Goal: Information Seeking & Learning: Learn about a topic

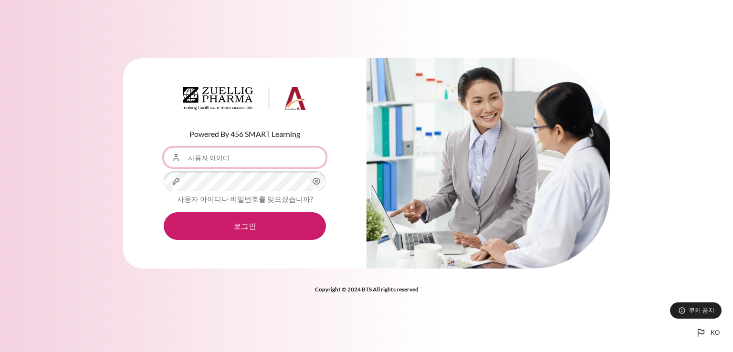
click at [286, 161] on input "사용자 아이디" at bounding box center [245, 158] width 162 height 20
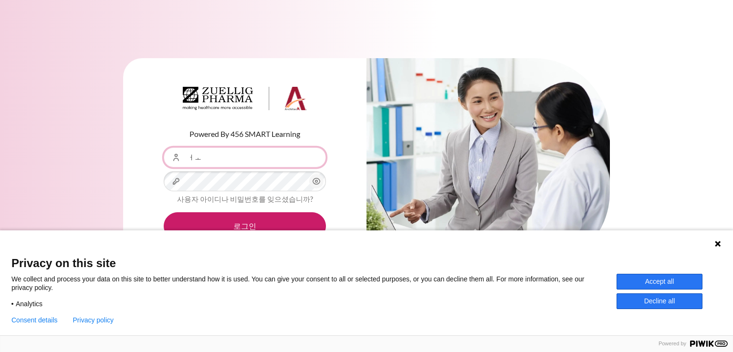
type input "ㅓ"
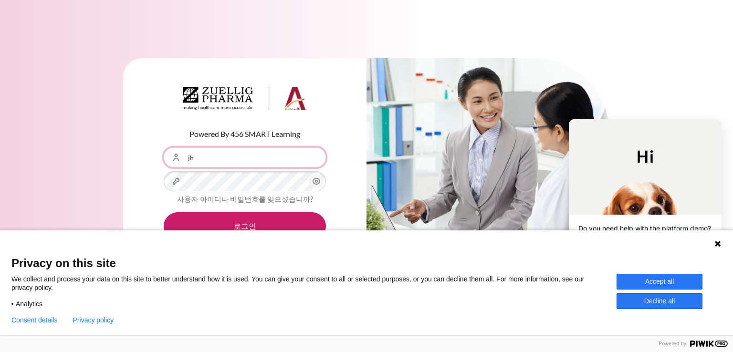
drag, startPoint x: 250, startPoint y: 157, endPoint x: 103, endPoint y: 165, distance: 147.3
click at [103, 165] on div "Powered By 456 SMART Learning 사용자 아이디 jh 비밀번호 사용자 아이디나 비밀번호를 잊으셨습니까? 로그인" at bounding box center [366, 169] width 733 height 251
paste input "JHYun01@zuelligpharma.com"
drag, startPoint x: 199, startPoint y: 156, endPoint x: 161, endPoint y: 159, distance: 37.3
click at [164, 159] on div "사용자 아이디 JHYun01@zuelligpharma.com" at bounding box center [245, 158] width 162 height 20
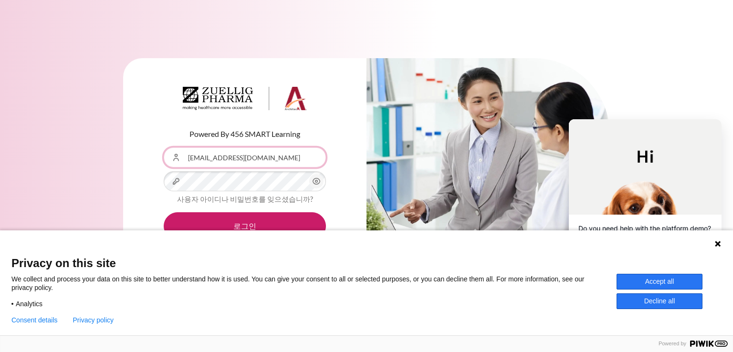
type input "[EMAIL_ADDRESS][DOMAIN_NAME]"
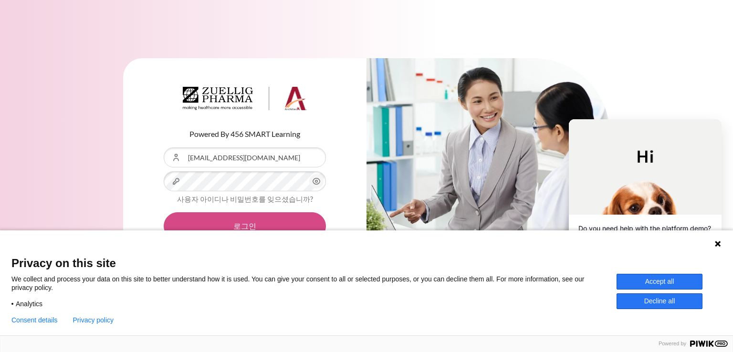
click at [318, 221] on button "로그인" at bounding box center [245, 226] width 162 height 28
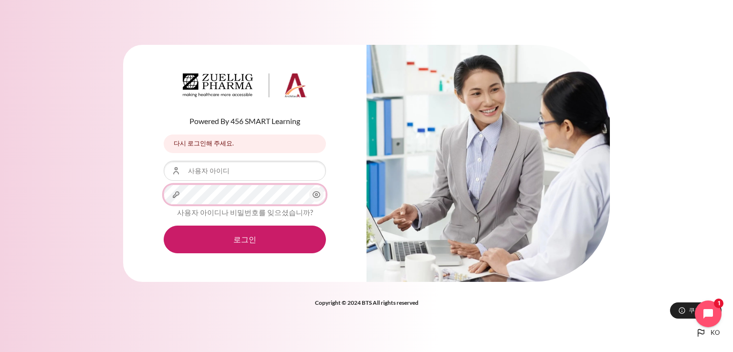
click at [164, 226] on button "로그인" at bounding box center [245, 240] width 162 height 28
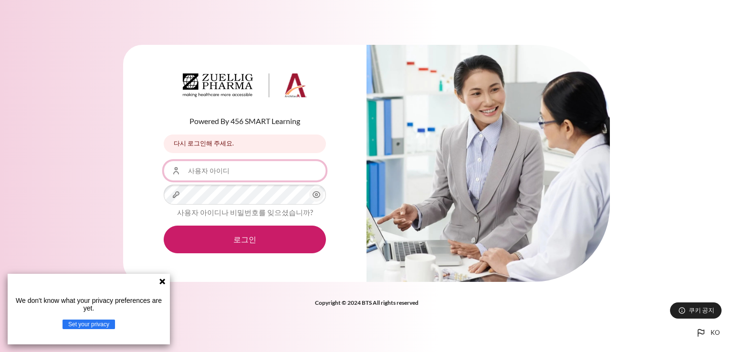
click at [262, 165] on input "사용자 아이디" at bounding box center [245, 171] width 162 height 20
type input "[EMAIL_ADDRESS][DOMAIN_NAME]"
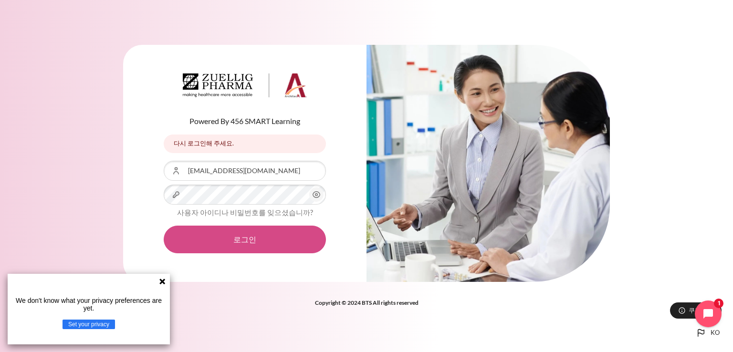
click at [265, 243] on button "로그인" at bounding box center [245, 240] width 162 height 28
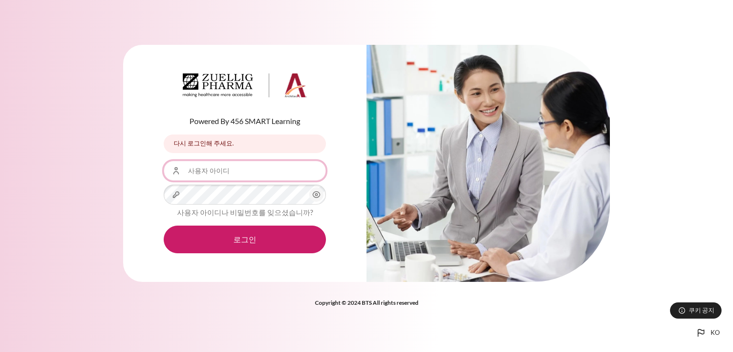
click at [239, 168] on input "사용자 아이디" at bounding box center [245, 171] width 162 height 20
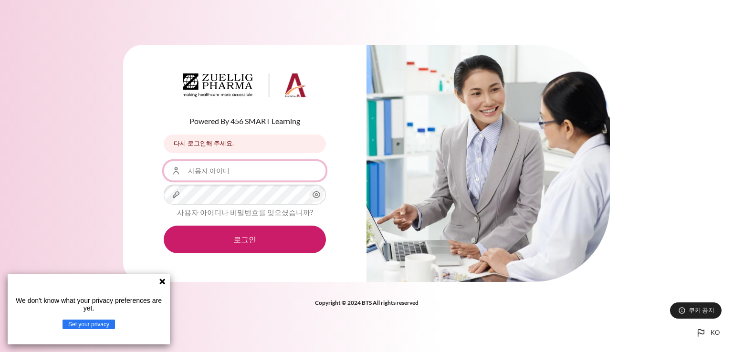
type input "[EMAIL_ADDRESS][DOMAIN_NAME]"
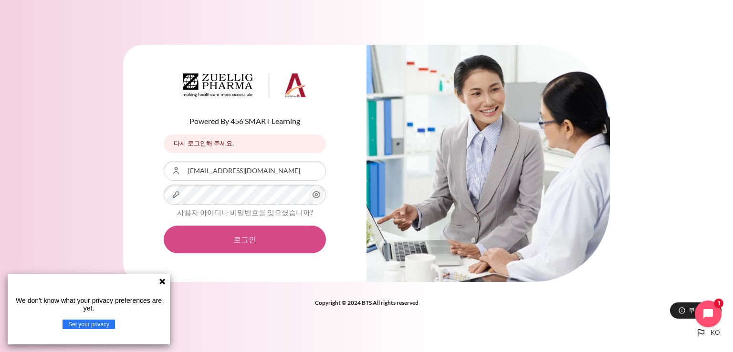
click at [246, 234] on button "로그인" at bounding box center [245, 240] width 162 height 28
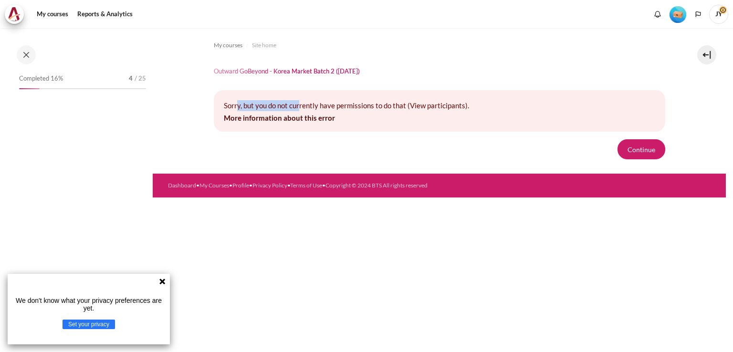
drag, startPoint x: 237, startPoint y: 102, endPoint x: 336, endPoint y: 128, distance: 102.7
click at [327, 110] on p "Sorry, but you do not currently have permissions to do that (View participants)." at bounding box center [440, 105] width 432 height 11
click at [338, 139] on form "Continue" at bounding box center [440, 149] width 452 height 20
click at [276, 115] on link "More information about this error" at bounding box center [279, 118] width 111 height 9
click at [55, 80] on span "Completed 16%" at bounding box center [41, 79] width 44 height 10
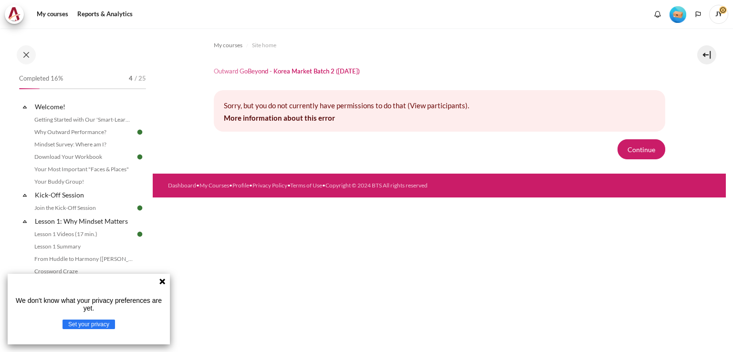
drag, startPoint x: 162, startPoint y: 284, endPoint x: 154, endPoint y: 274, distance: 13.0
click at [162, 284] on icon at bounding box center [163, 282] width 8 height 8
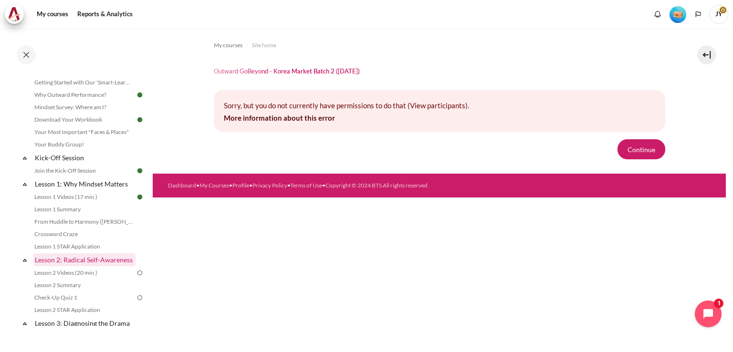
scroll to position [48, 0]
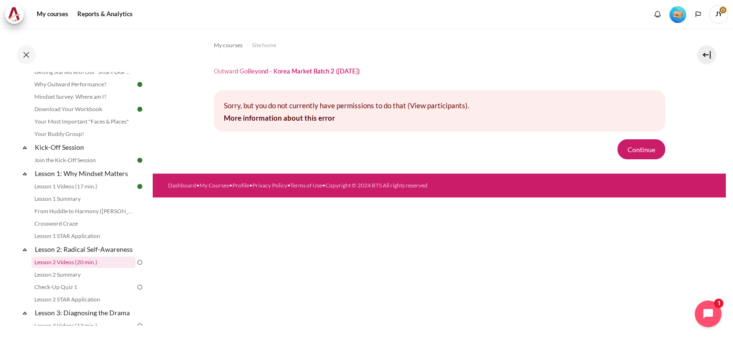
click at [99, 268] on link "Lesson 2 Videos (20 min.)" at bounding box center [84, 262] width 104 height 11
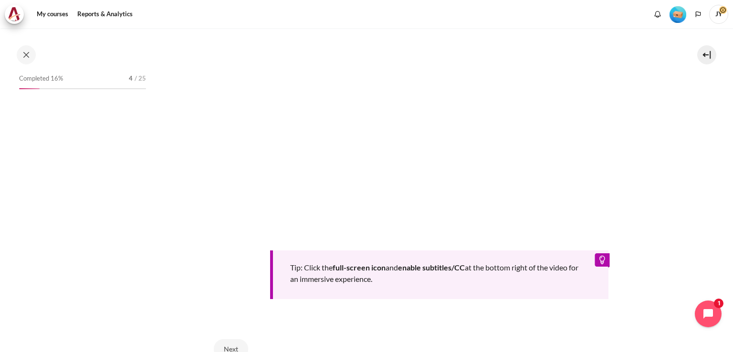
scroll to position [122, 0]
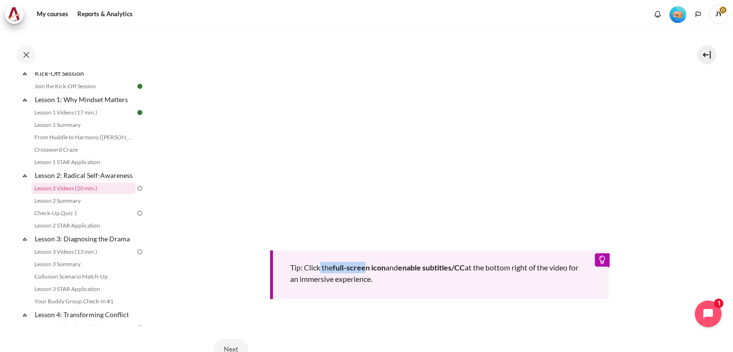
drag, startPoint x: 327, startPoint y: 267, endPoint x: 368, endPoint y: 270, distance: 41.6
click at [368, 270] on div "Tip: Click the full-screen icon and enable subtitles/CC at the bottom right of …" at bounding box center [439, 275] width 339 height 49
click at [382, 288] on div "Tip: Click the full-screen icon and enable subtitles/CC at the bottom right of …" at bounding box center [439, 275] width 339 height 49
drag, startPoint x: 402, startPoint y: 266, endPoint x: 448, endPoint y: 272, distance: 45.7
click at [448, 271] on div "Tip: Click the full-screen icon and enable subtitles/CC at the bottom right of …" at bounding box center [439, 275] width 339 height 49
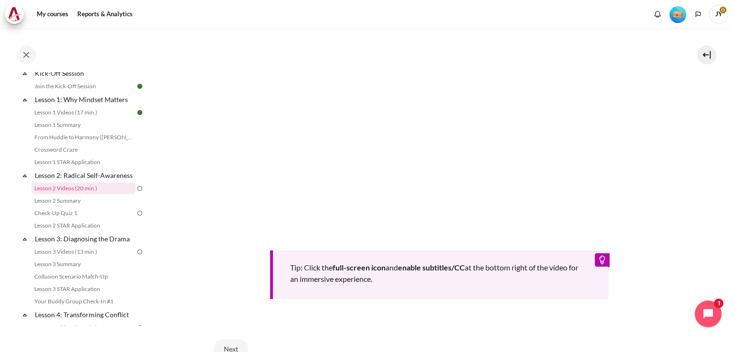
click at [448, 284] on div "Tip: Click the full-screen icon and enable subtitles/CC at the bottom right of …" at bounding box center [439, 275] width 339 height 49
drag, startPoint x: 394, startPoint y: 281, endPoint x: 289, endPoint y: 263, distance: 106.5
click at [289, 263] on div "Tip: Click the full-screen icon and enable subtitles/CC at the bottom right of …" at bounding box center [439, 275] width 339 height 49
copy div "Tip: Click the full-screen icon and enable subtitles/CC at the bottom right of …"
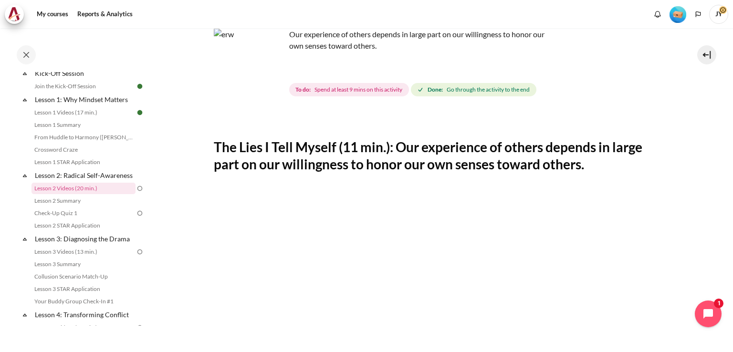
scroll to position [48, 0]
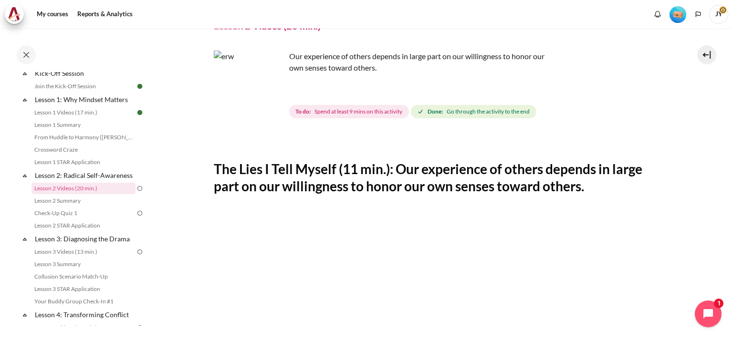
click at [229, 175] on h2 "The Lies I Tell Myself (11 min.): Our experience of others depends in large par…" at bounding box center [440, 177] width 452 height 35
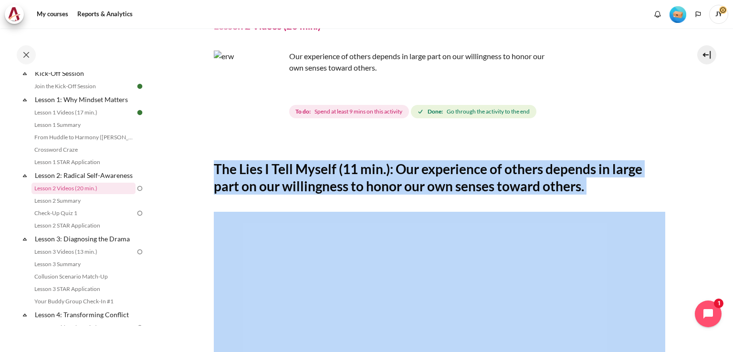
drag, startPoint x: 214, startPoint y: 169, endPoint x: 728, endPoint y: 201, distance: 514.7
copy h2 "The Lies I Tell Myself (11 min.): Our experience of others depends in large par…"
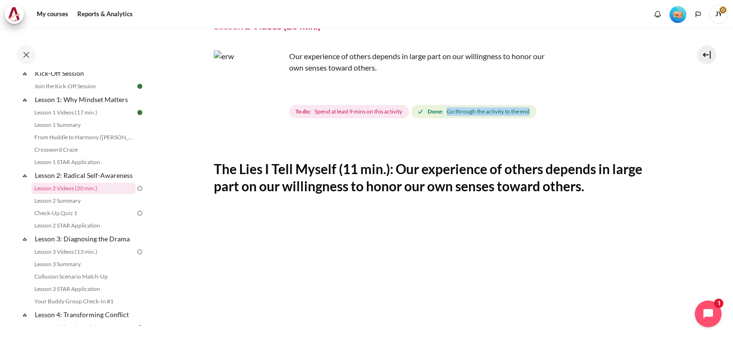
drag, startPoint x: 449, startPoint y: 113, endPoint x: 537, endPoint y: 116, distance: 87.9
click at [537, 116] on span "Done: Go through the activity to the end" at bounding box center [474, 111] width 126 height 13
copy span "Go through the activity to the end"
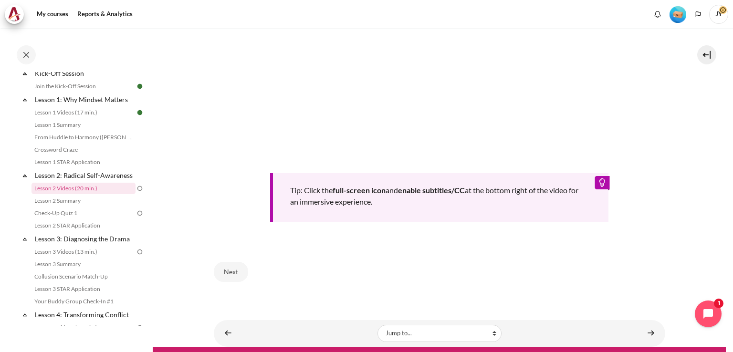
scroll to position [380, 0]
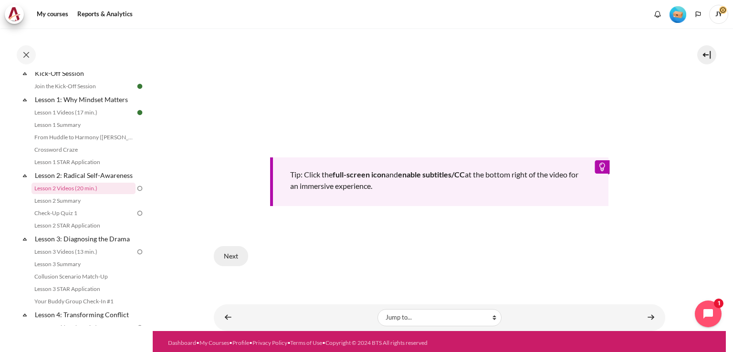
click at [242, 249] on button "Next" at bounding box center [231, 256] width 34 height 20
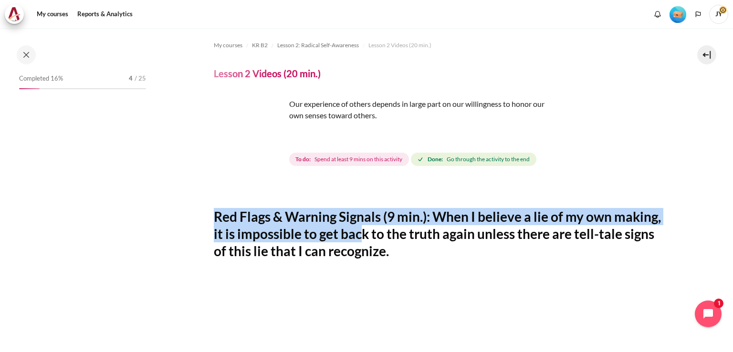
scroll to position [122, 0]
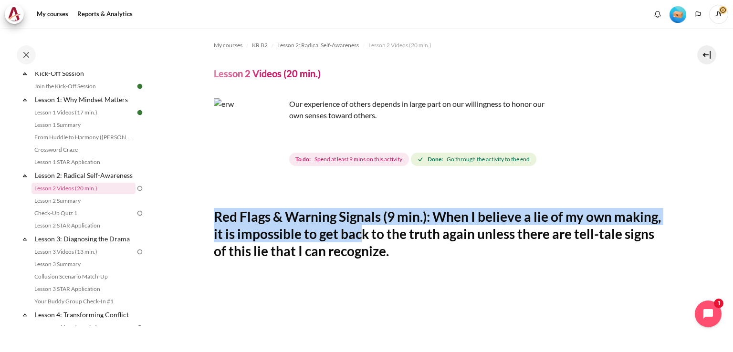
drag, startPoint x: 234, startPoint y: 218, endPoint x: 634, endPoint y: 237, distance: 400.1
copy h2 "Red Flags & Warning Signals (9 min.): When I believe a lie of my own making, it…"
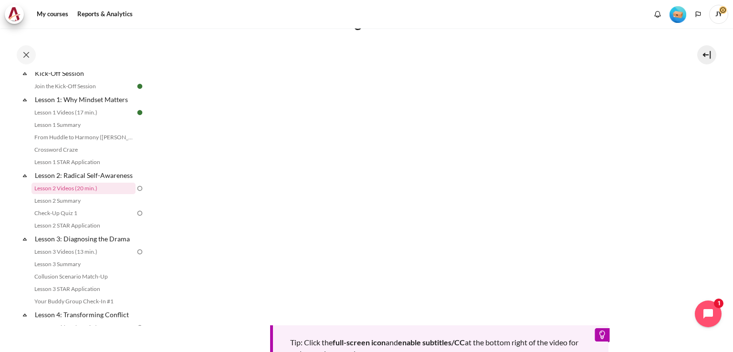
scroll to position [206, 0]
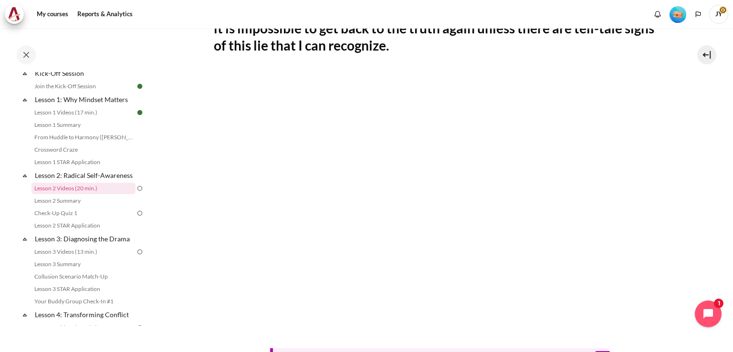
drag, startPoint x: 214, startPoint y: 66, endPoint x: 221, endPoint y: 72, distance: 9.2
click at [215, 67] on div "Tip: Click the full-screen icon and enable subtitles/CC at the bottom right of …" at bounding box center [440, 246] width 452 height 364
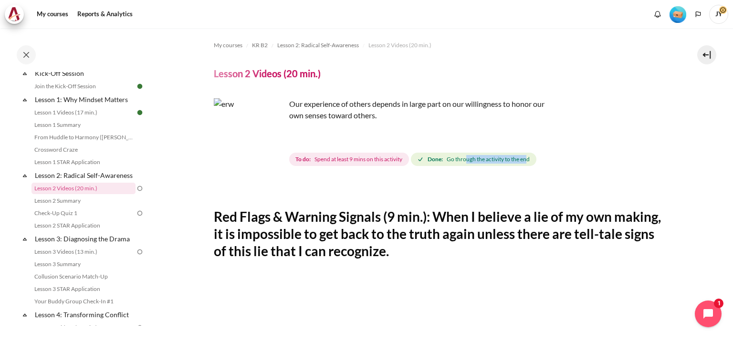
drag, startPoint x: 470, startPoint y: 160, endPoint x: 539, endPoint y: 171, distance: 69.7
click at [532, 167] on div "To do: Spend at least 9 mins on this activity Done: Go through the activity to …" at bounding box center [413, 159] width 249 height 17
click at [545, 174] on div "My courses KR B2 Lesson 2: Radical Self-Awareness Lesson 2 Videos (20 min.) Les…" at bounding box center [440, 357] width 452 height 659
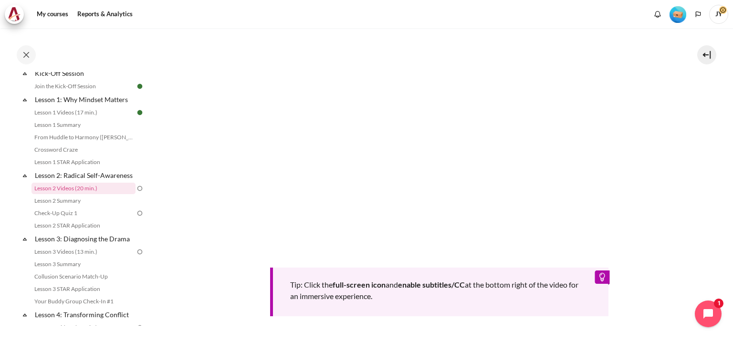
scroll to position [397, 0]
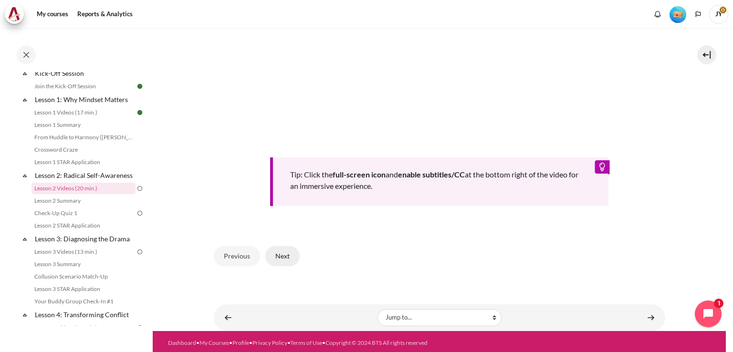
click at [280, 262] on button "Next" at bounding box center [282, 256] width 34 height 20
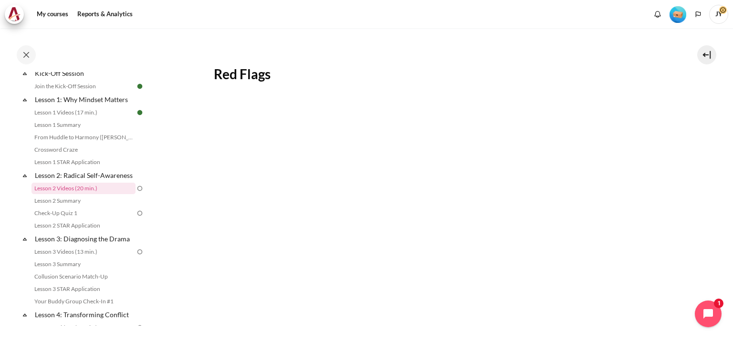
scroll to position [143, 0]
click at [569, 219] on img "Content" at bounding box center [440, 226] width 452 height 254
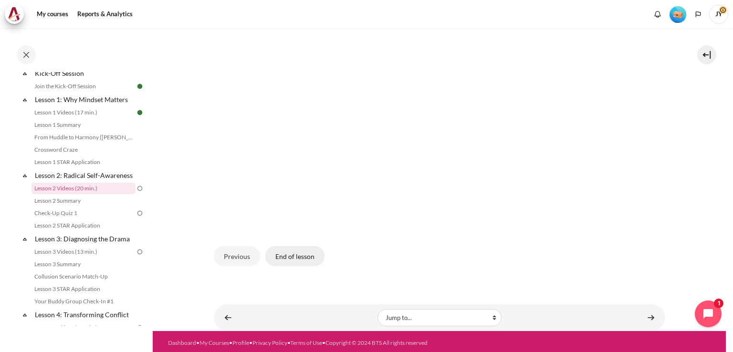
click at [306, 257] on button "End of lesson" at bounding box center [294, 256] width 59 height 20
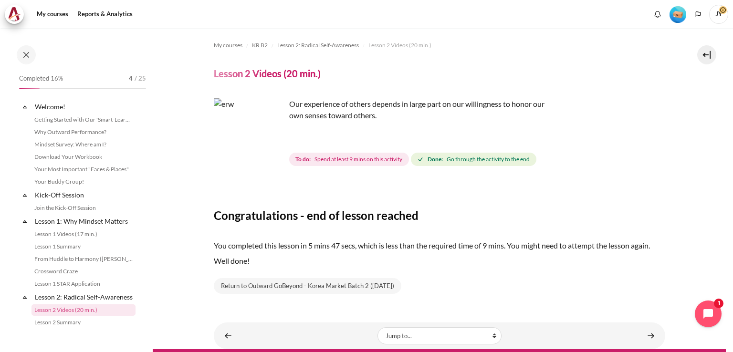
scroll to position [122, 0]
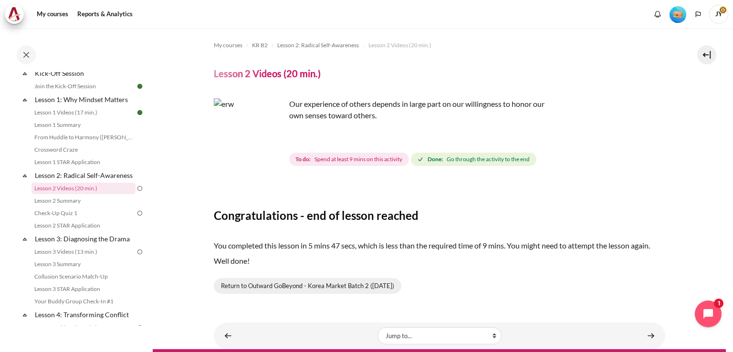
click at [349, 289] on link "Return to Outward GoBeyond - Korea Market Batch 2 (Sep 2025)" at bounding box center [308, 286] width 188 height 16
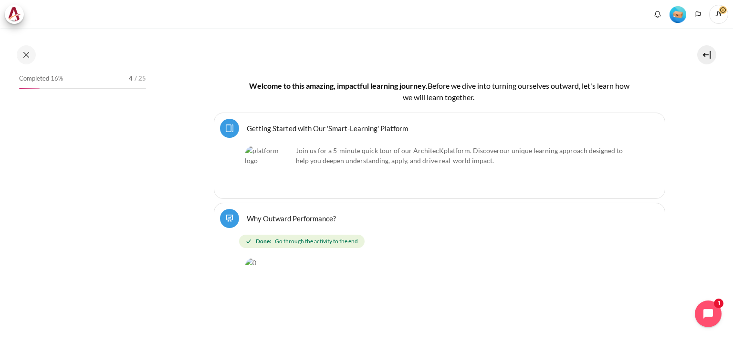
scroll to position [191, 0]
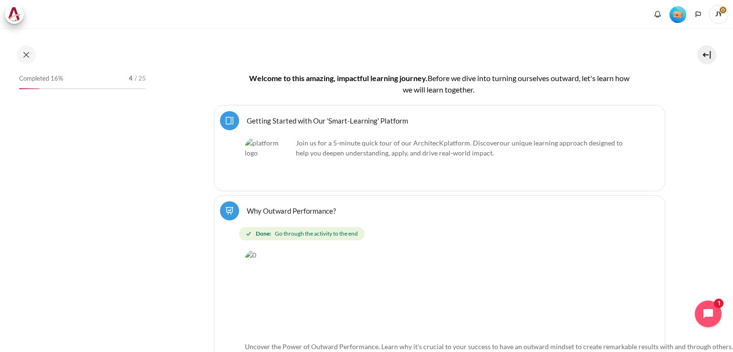
click at [345, 120] on link "Getting Started with Our 'Smart-Learning' Platform Page" at bounding box center [327, 120] width 161 height 9
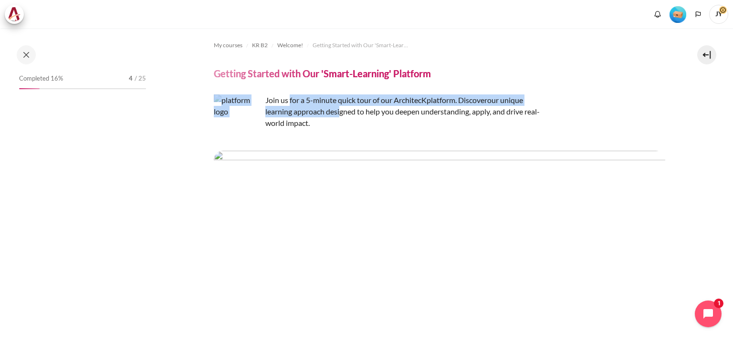
drag, startPoint x: 328, startPoint y: 107, endPoint x: 351, endPoint y: 123, distance: 28.2
click at [343, 112] on p "Join us for a 5-minute quick tour of our ArchitecK platform. Discover our uniqu…" at bounding box center [381, 112] width 334 height 34
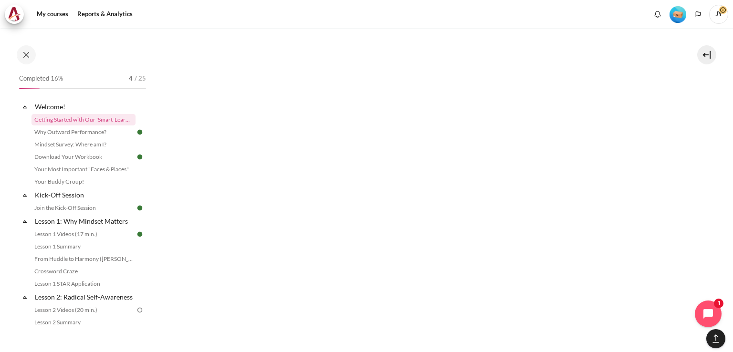
scroll to position [476, 0]
click at [111, 238] on link "Lesson 1 Videos (17 min.)" at bounding box center [84, 234] width 104 height 11
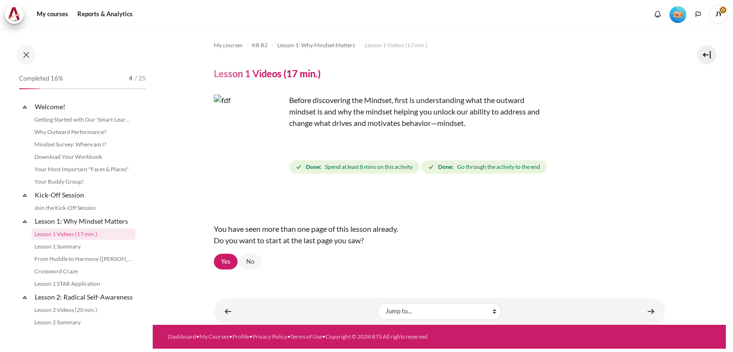
scroll to position [36, 0]
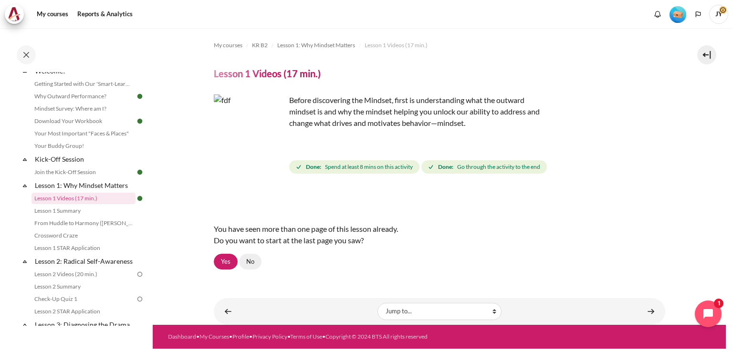
click at [244, 264] on link "No" at bounding box center [250, 262] width 22 height 16
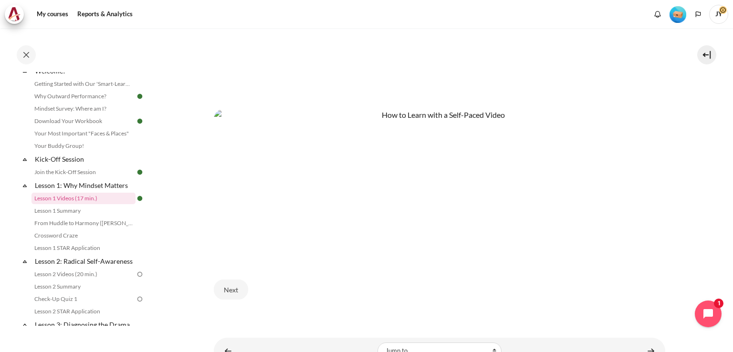
scroll to position [433, 0]
click at [571, 283] on div "Next" at bounding box center [440, 288] width 452 height 39
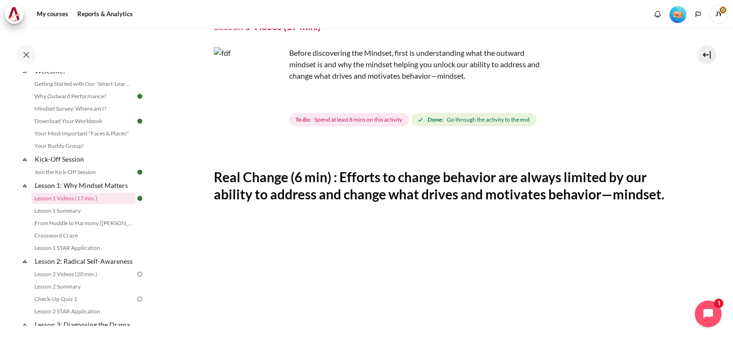
scroll to position [48, 0]
click at [699, 310] on button "Open chat widget" at bounding box center [709, 314] width 30 height 30
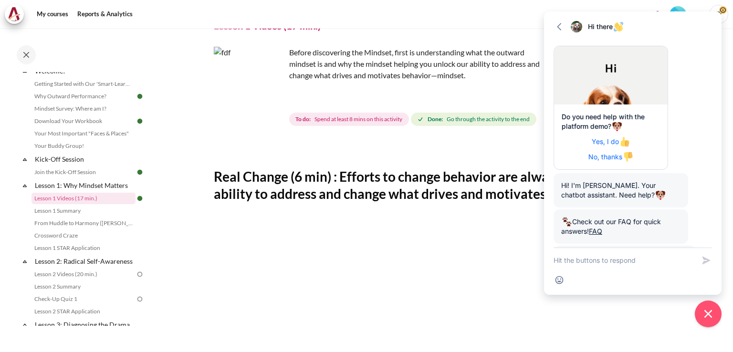
scroll to position [86, 0]
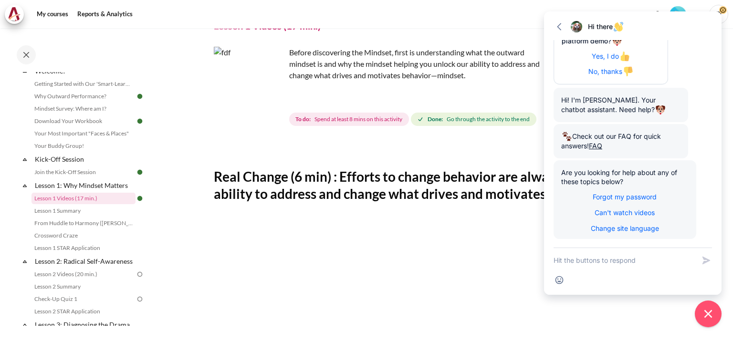
click at [619, 257] on textarea "New message" at bounding box center [624, 260] width 141 height 25
click at [618, 213] on span "Can't watch videos" at bounding box center [625, 213] width 60 height 8
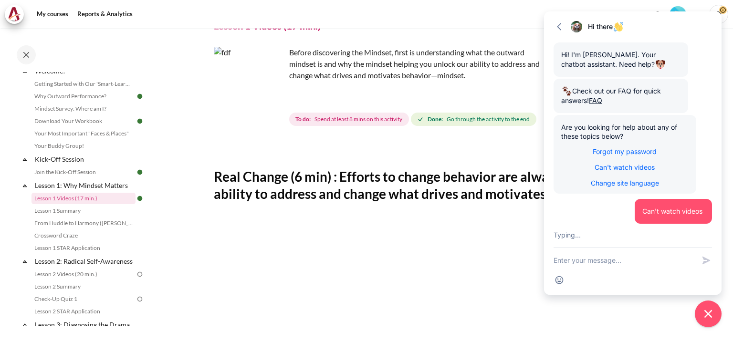
scroll to position [223, 0]
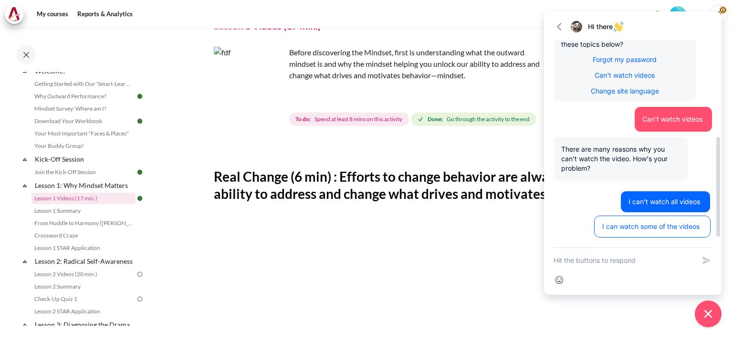
click at [645, 209] on button "I can't watch all videos" at bounding box center [666, 202] width 90 height 22
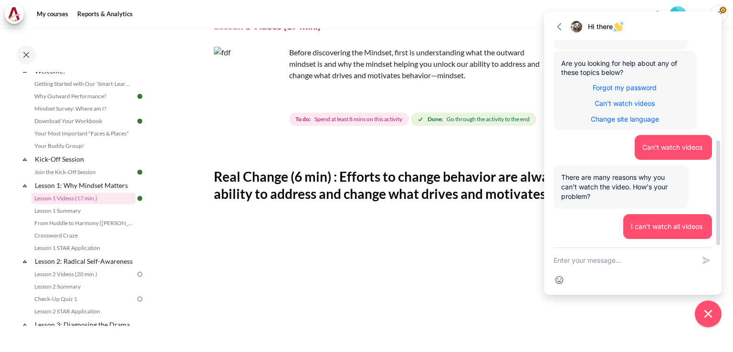
scroll to position [254, 0]
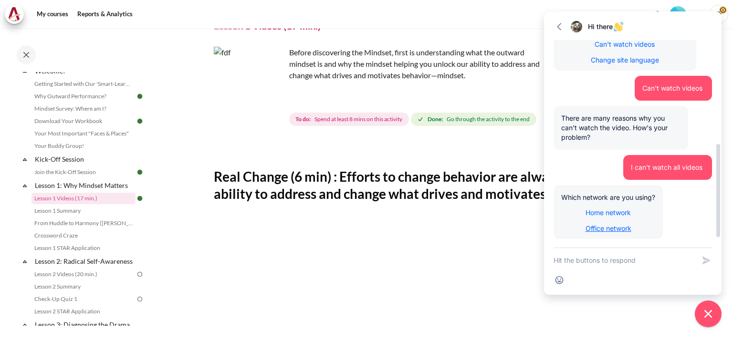
click at [602, 230] on span "Office network" at bounding box center [609, 228] width 46 height 8
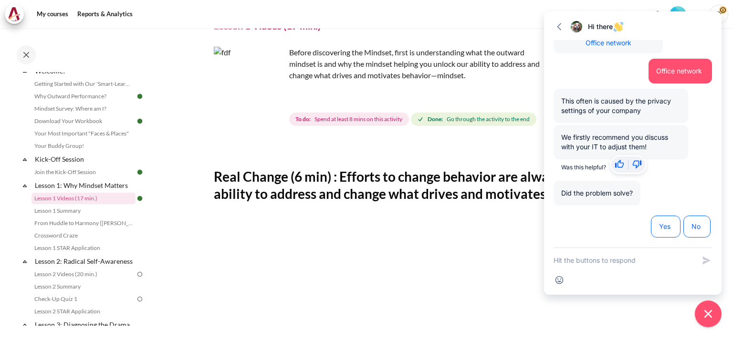
scroll to position [390, 0]
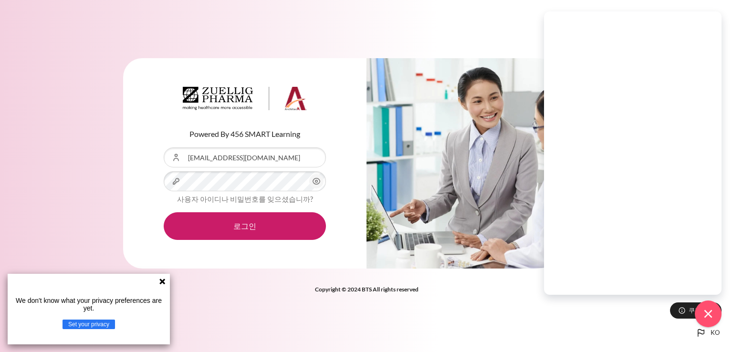
scroll to position [440, 0]
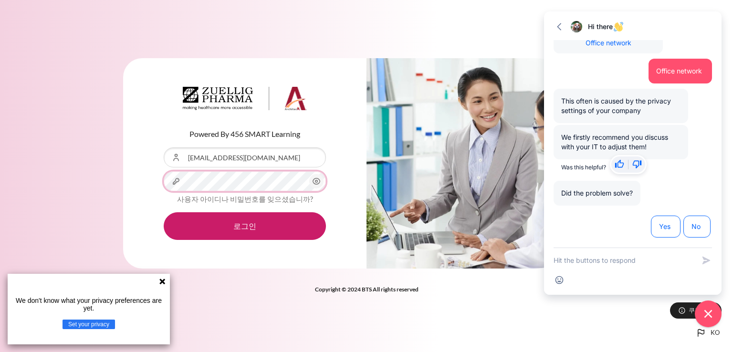
click at [164, 212] on button "로그인" at bounding box center [245, 226] width 162 height 28
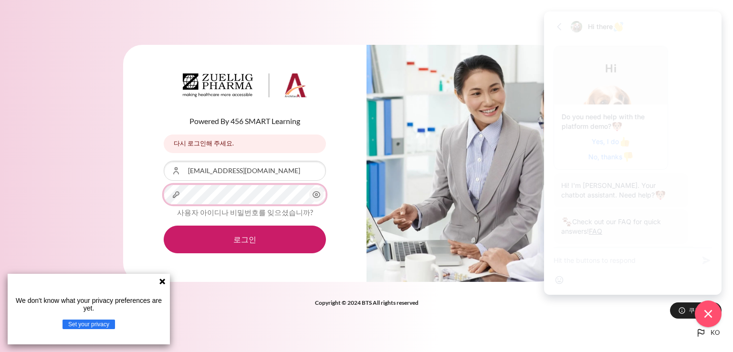
scroll to position [440, 0]
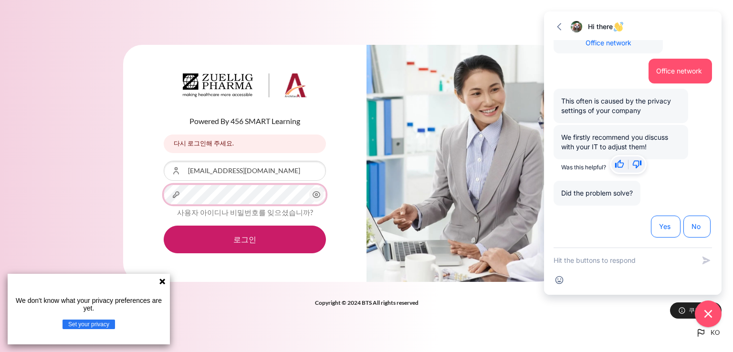
click at [164, 226] on button "로그인" at bounding box center [245, 240] width 162 height 28
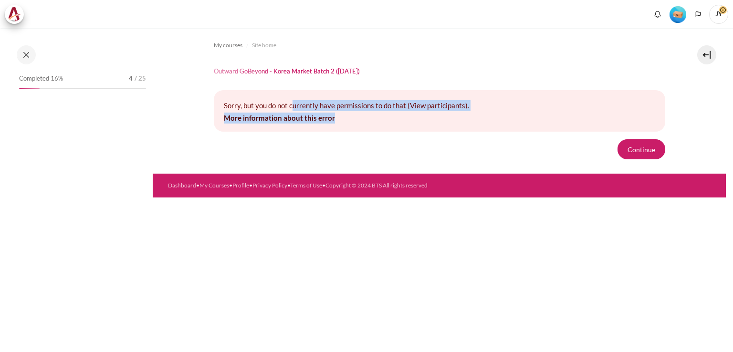
drag, startPoint x: 346, startPoint y: 112, endPoint x: 357, endPoint y: 119, distance: 13.1
click at [353, 114] on div "Sorry, but you do not currently have permissions to do that (View participants)…" at bounding box center [440, 111] width 452 height 42
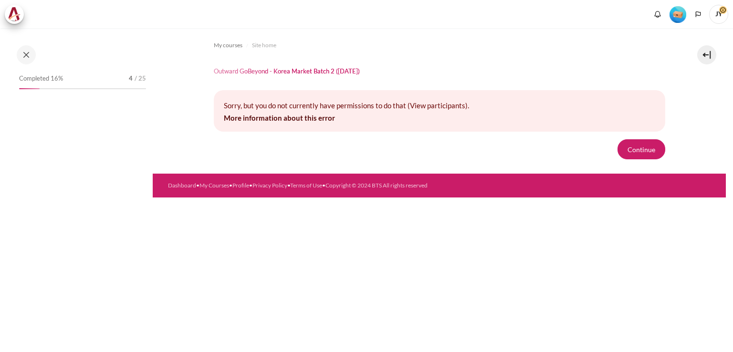
click at [372, 149] on form "Continue" at bounding box center [440, 149] width 452 height 20
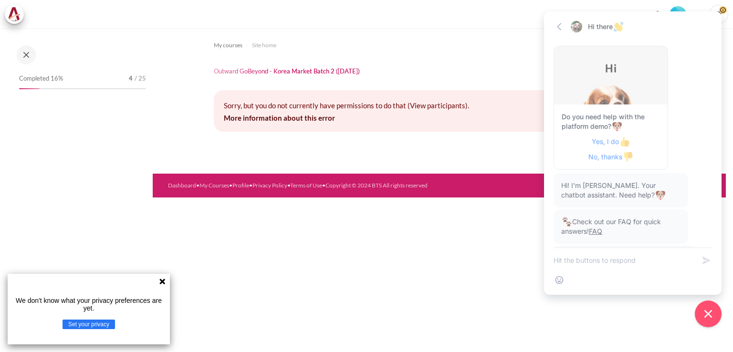
scroll to position [440, 0]
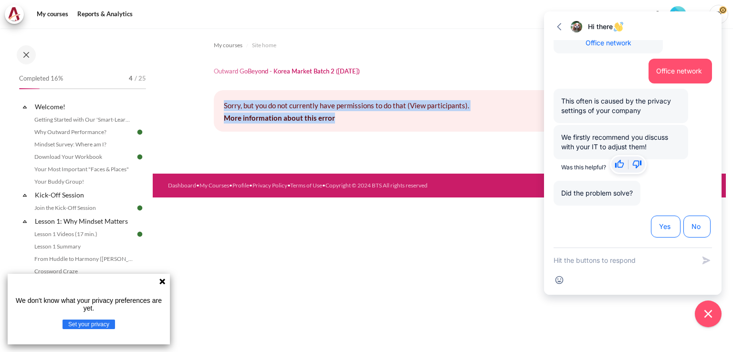
drag, startPoint x: 224, startPoint y: 104, endPoint x: 347, endPoint y: 123, distance: 124.2
click at [340, 122] on div "Sorry, but you do not currently have permissions to do that (View participants)…" at bounding box center [440, 111] width 452 height 42
copy div "Sorry, but you do not currently have permissions to do that (View participants)…"
click at [92, 232] on link "Lesson 1 Videos (17 min.)" at bounding box center [84, 234] width 104 height 11
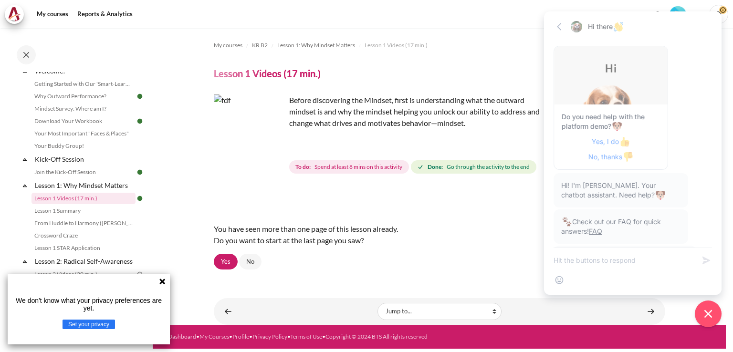
scroll to position [440, 0]
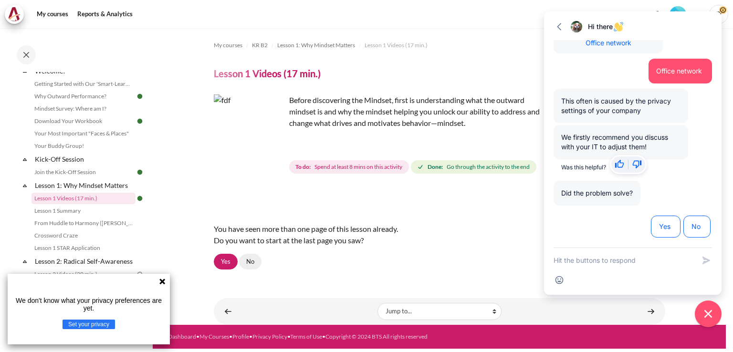
click at [253, 266] on link "No" at bounding box center [250, 262] width 22 height 16
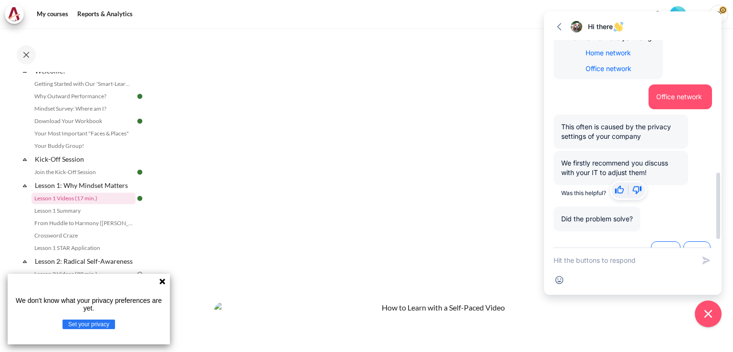
scroll to position [440, 0]
